Goal: Task Accomplishment & Management: Manage account settings

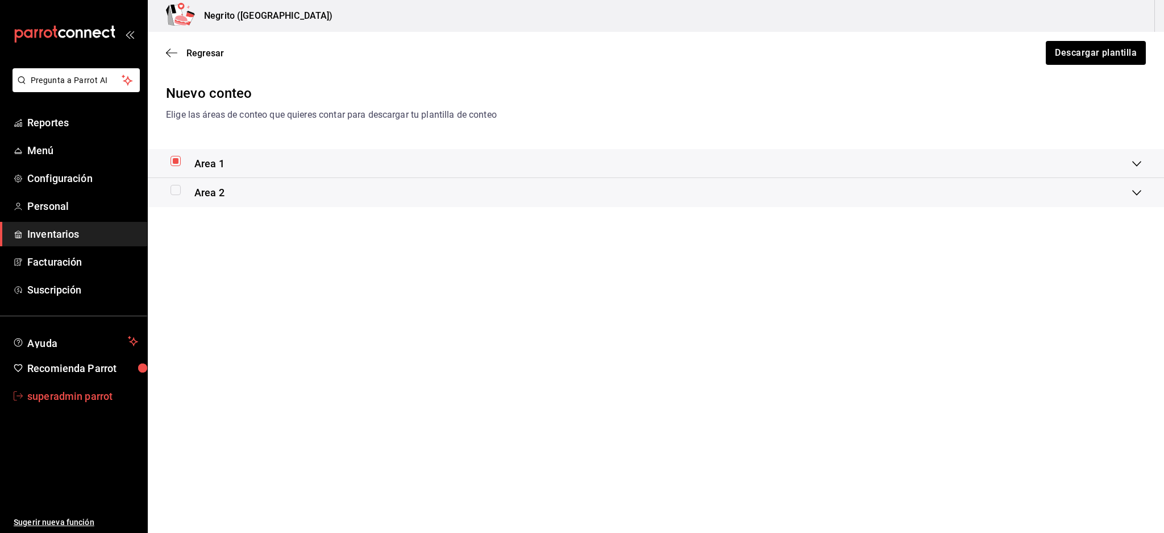
click at [78, 397] on span "superadmin parrot" at bounding box center [82, 395] width 111 height 15
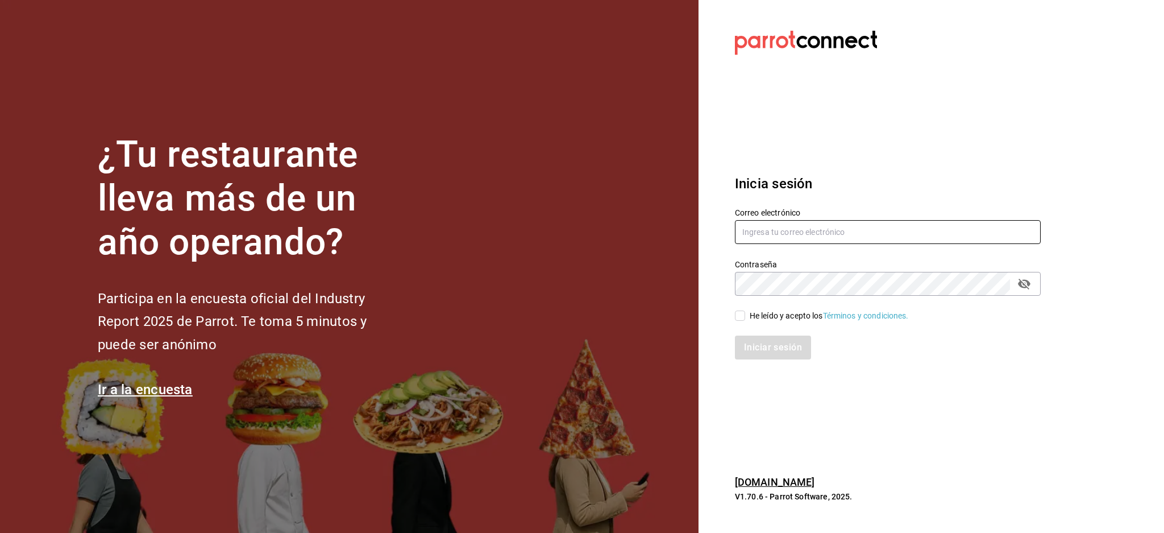
click at [882, 235] on input "text" at bounding box center [888, 232] width 306 height 24
paste input "taiyakiyco@yucatan.com"
type input "taiyakiyco@yucatan.com"
click at [777, 315] on div "He leído y acepto los Términos y condiciones." at bounding box center [829, 316] width 159 height 12
click at [745, 315] on input "He leído y acepto los Términos y condiciones." at bounding box center [740, 315] width 10 height 10
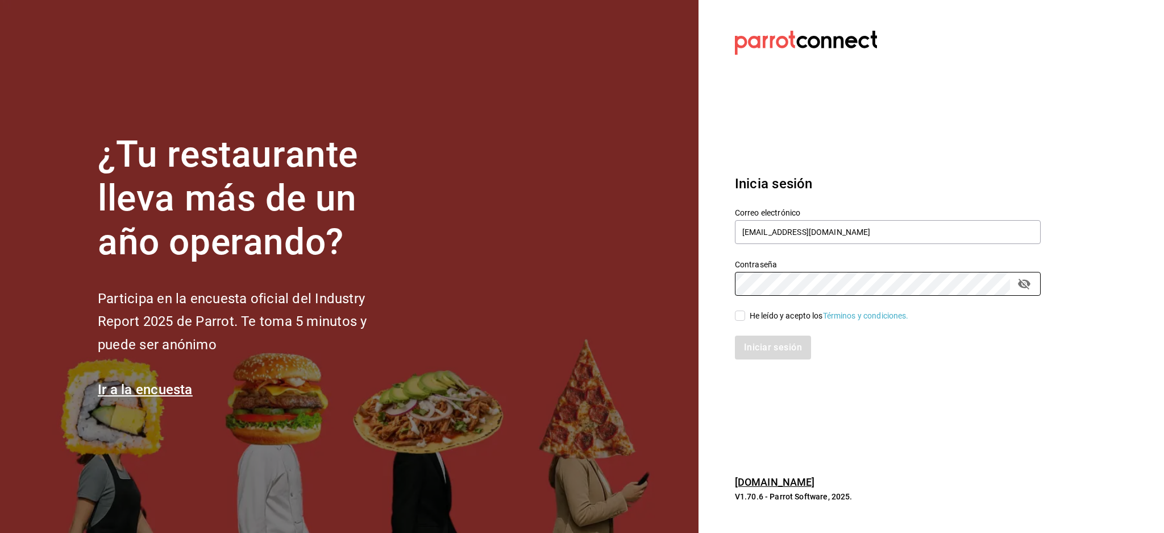
checkbox input "true"
click at [766, 360] on div "Inicia sesión Correo electrónico taiyakiyco@yucatan.com Contraseña Contraseña H…" at bounding box center [888, 266] width 306 height 213
click at [788, 356] on button "Iniciar sesión" at bounding box center [773, 347] width 77 height 24
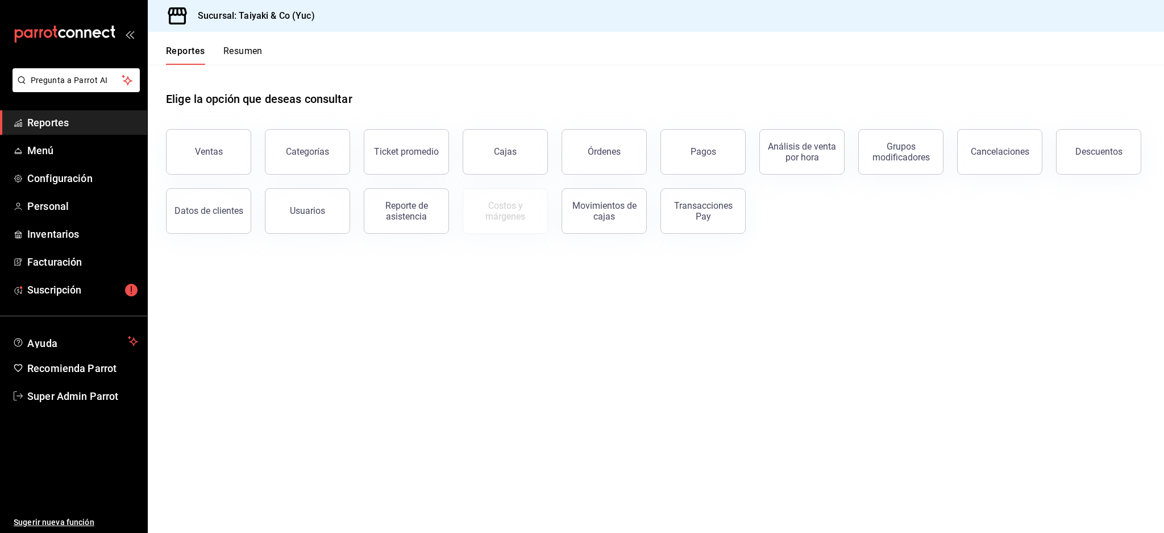
click at [86, 306] on div "Pregunta a Parrot AI Reportes Menú Configuración Personal Inventarios Facturaci…" at bounding box center [73, 300] width 147 height 464
click at [80, 295] on span "Suscripción" at bounding box center [82, 289] width 111 height 15
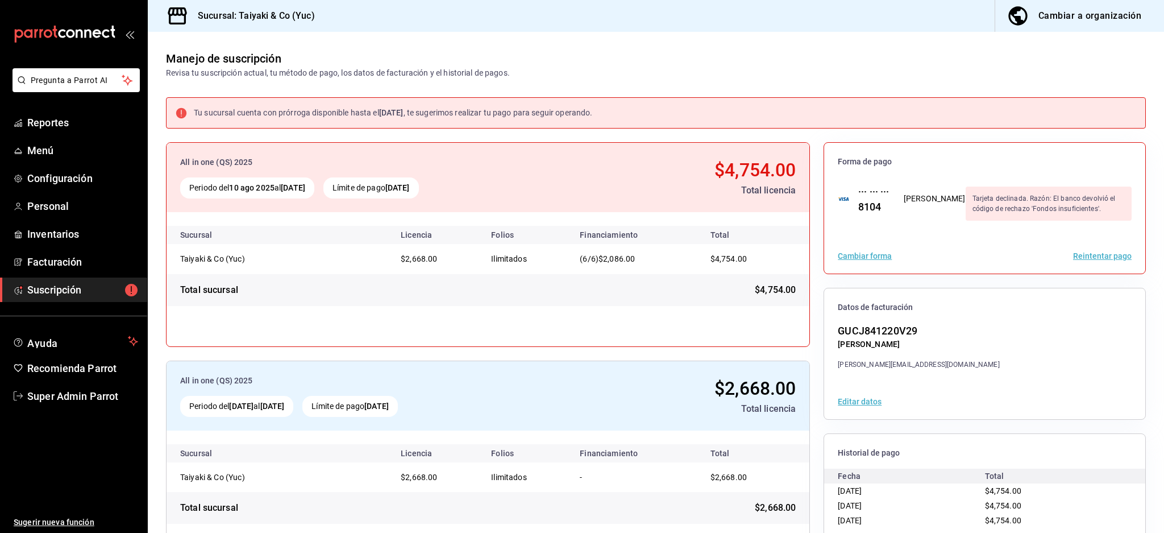
click at [1112, 260] on div "Cambiar forma Reintentar pago" at bounding box center [984, 255] width 321 height 35
click at [1108, 258] on button "Reintentar pago" at bounding box center [1102, 256] width 59 height 8
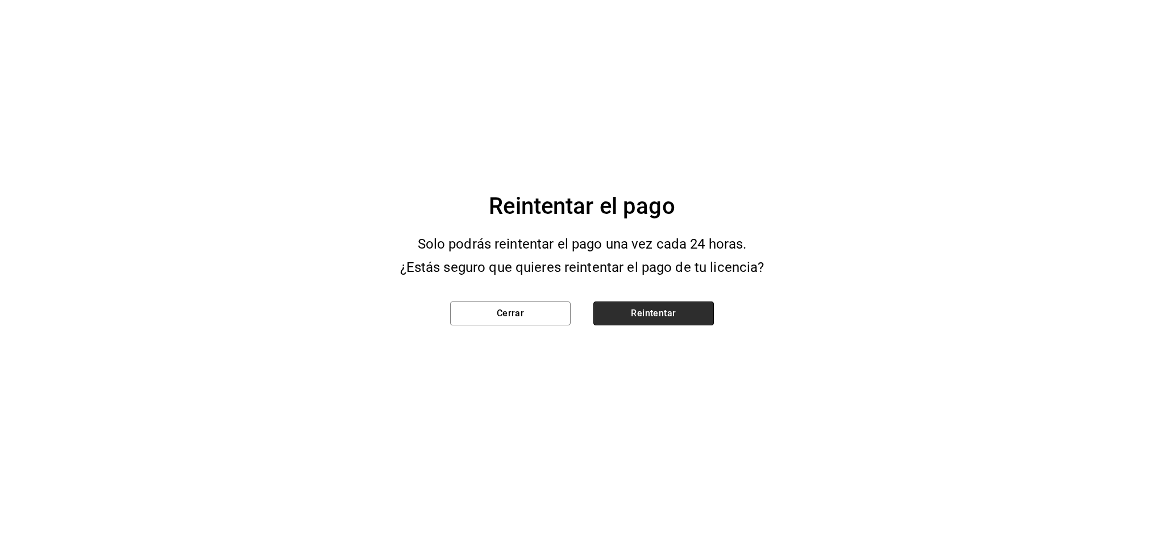
click at [674, 301] on button "Reintentar" at bounding box center [653, 313] width 121 height 24
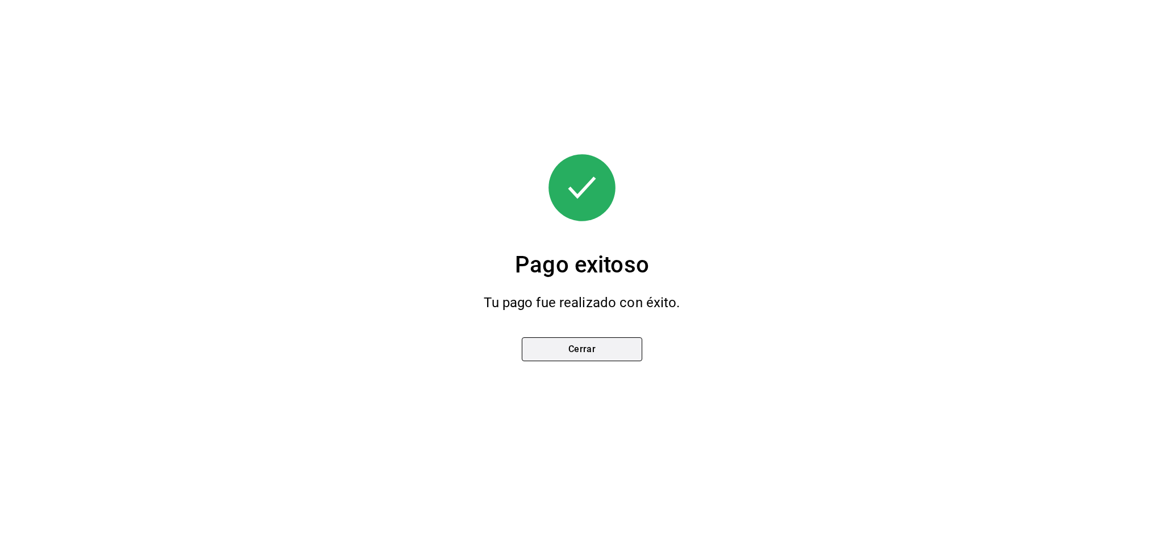
click at [580, 352] on button "Cerrar" at bounding box center [582, 349] width 121 height 24
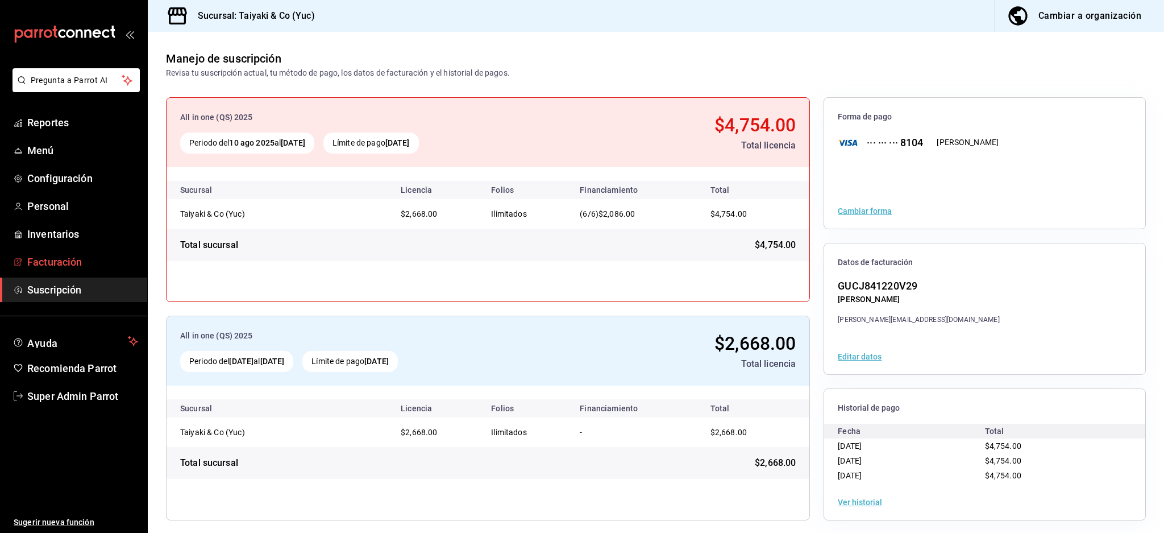
click at [67, 254] on span "Facturación" at bounding box center [82, 261] width 111 height 15
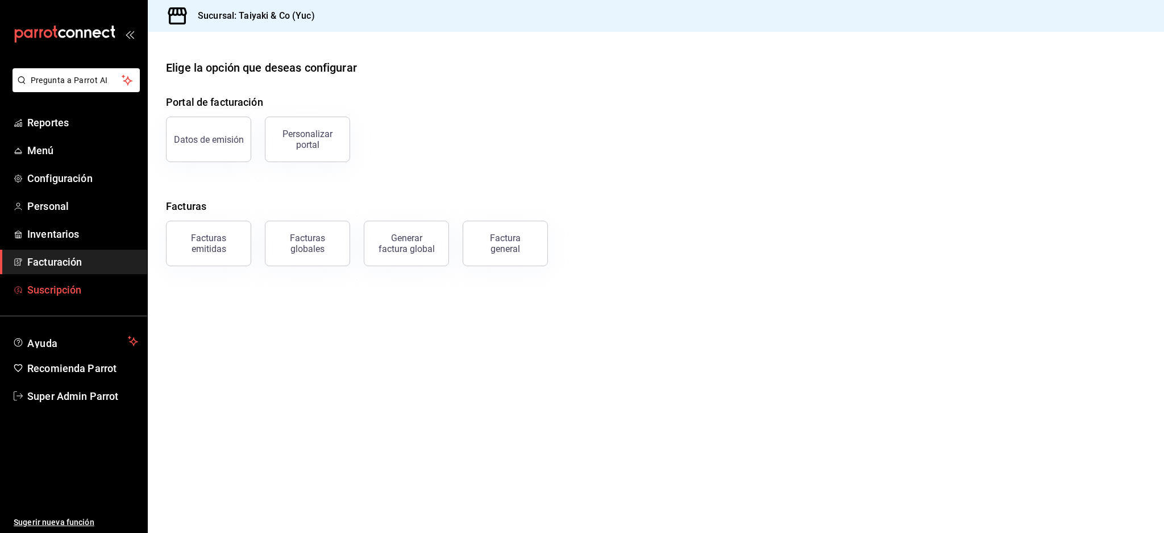
click at [73, 293] on span "Suscripción" at bounding box center [82, 289] width 111 height 15
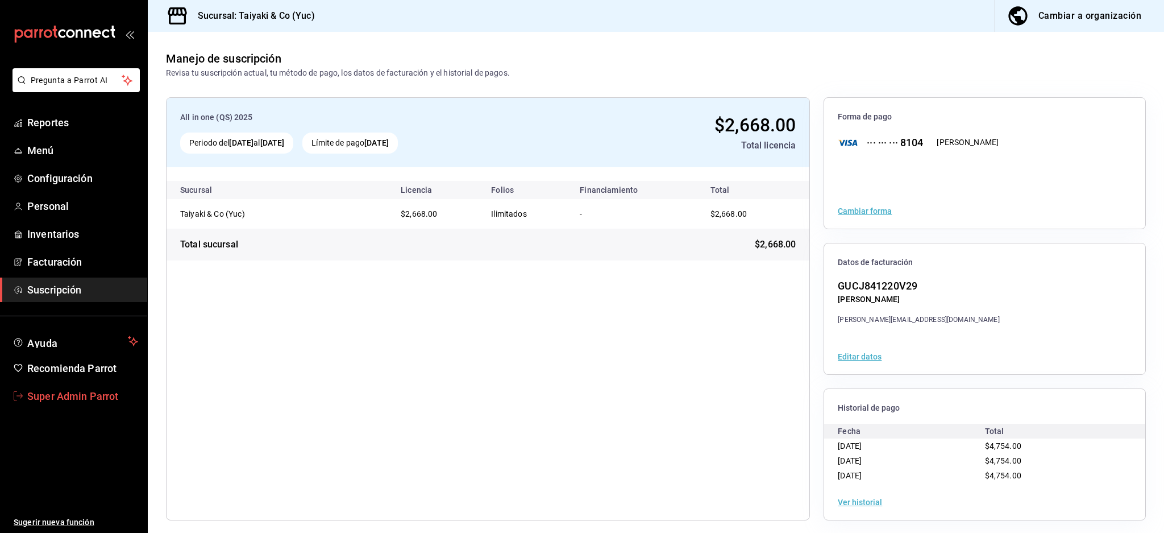
click at [93, 394] on span "Super Admin Parrot" at bounding box center [82, 395] width 111 height 15
